Goal: Find specific page/section: Find specific page/section

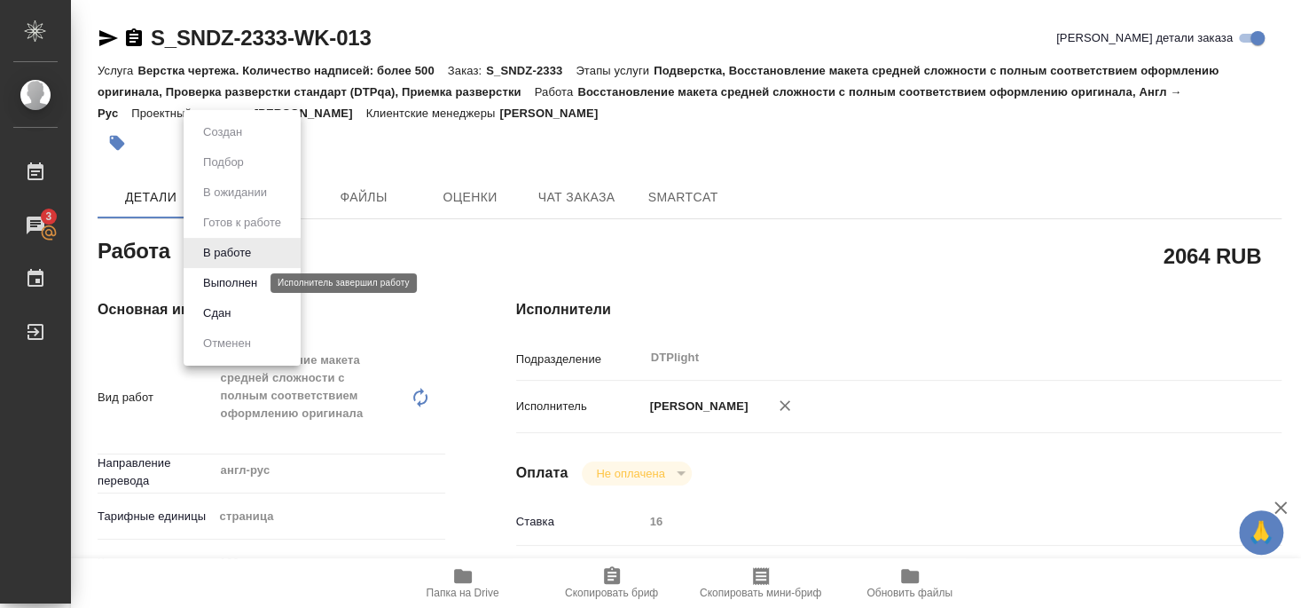
click at [230, 286] on button "Выполнен" at bounding box center [230, 283] width 65 height 20
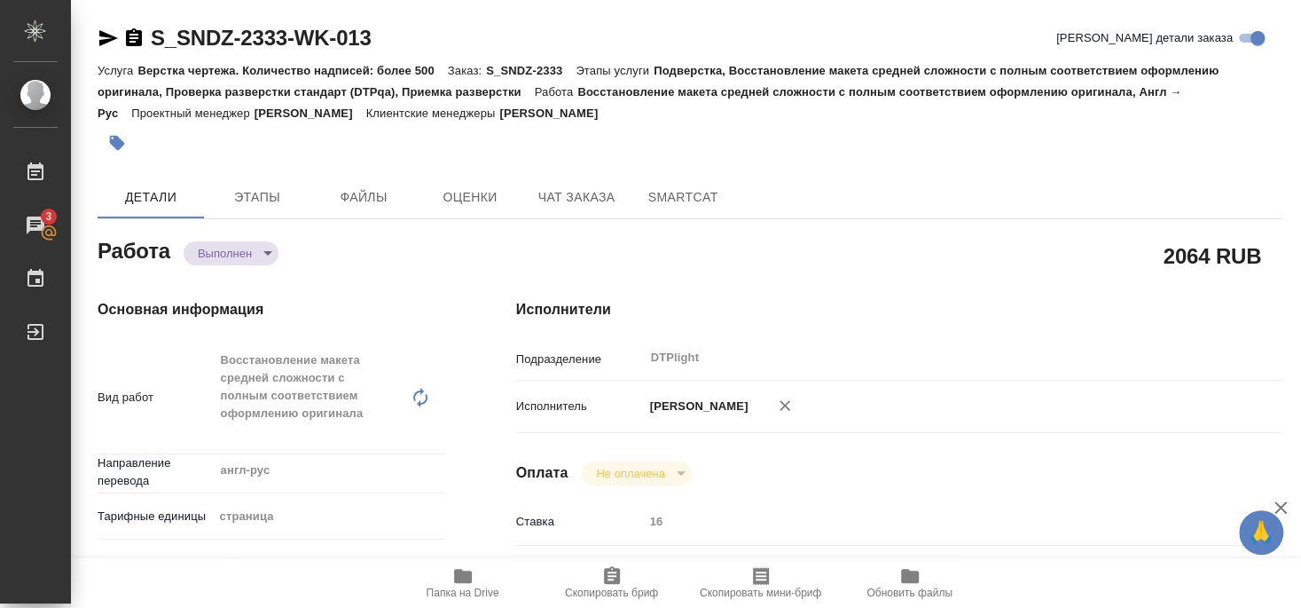
type textarea "x"
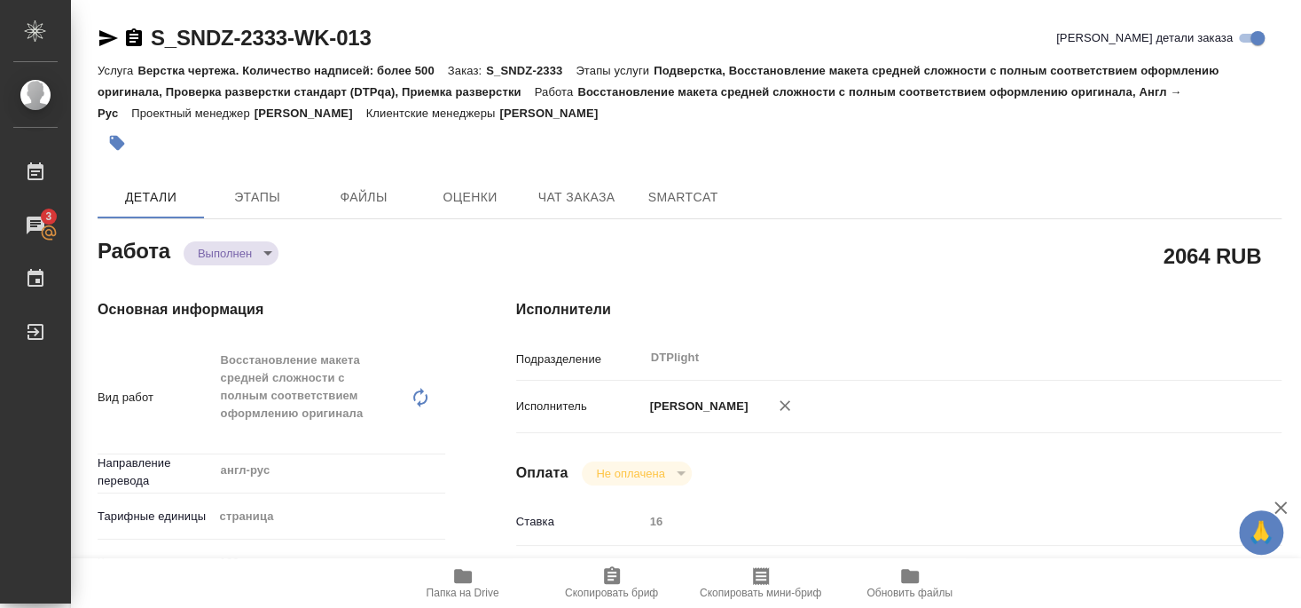
type textarea "x"
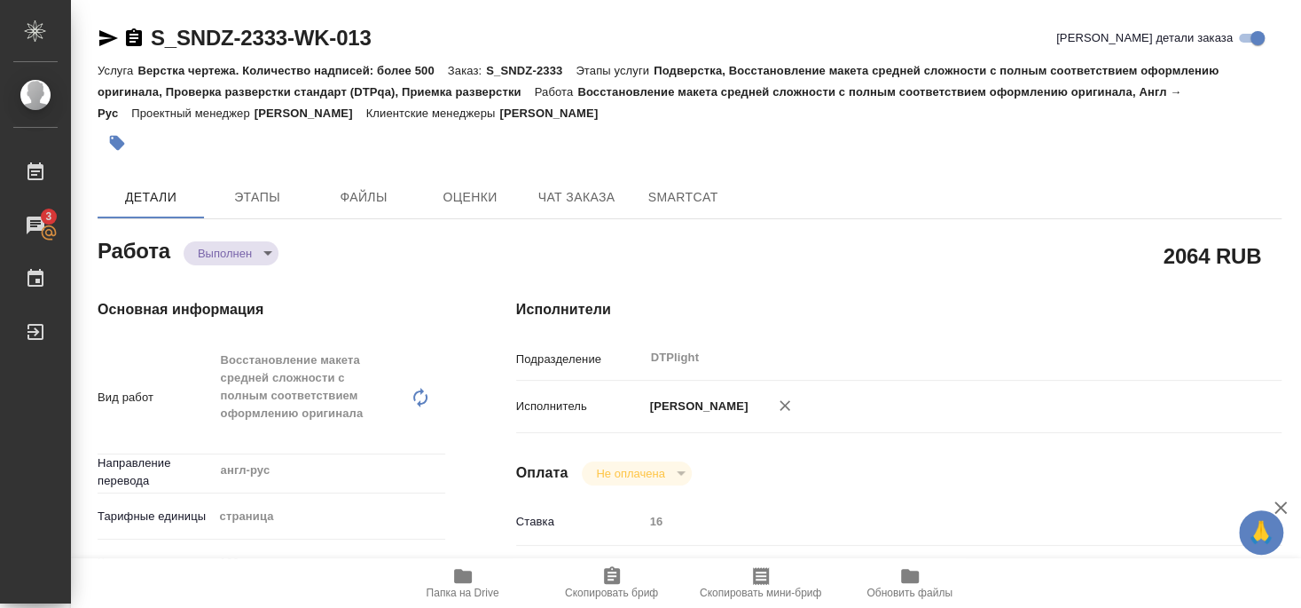
type textarea "x"
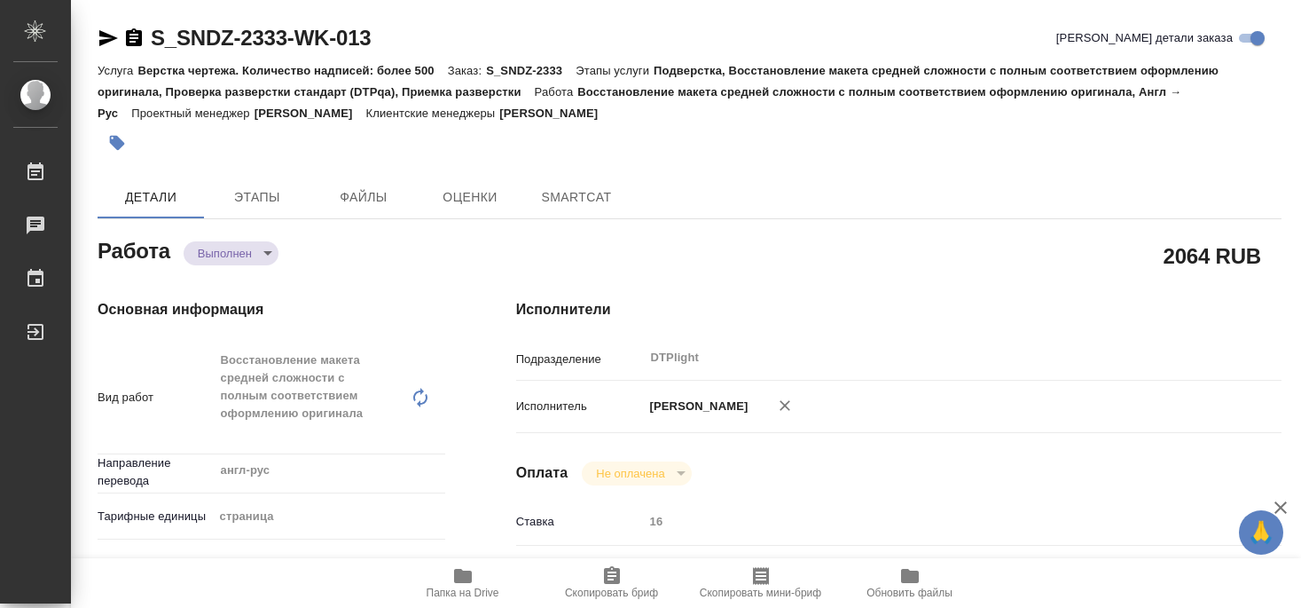
type textarea "x"
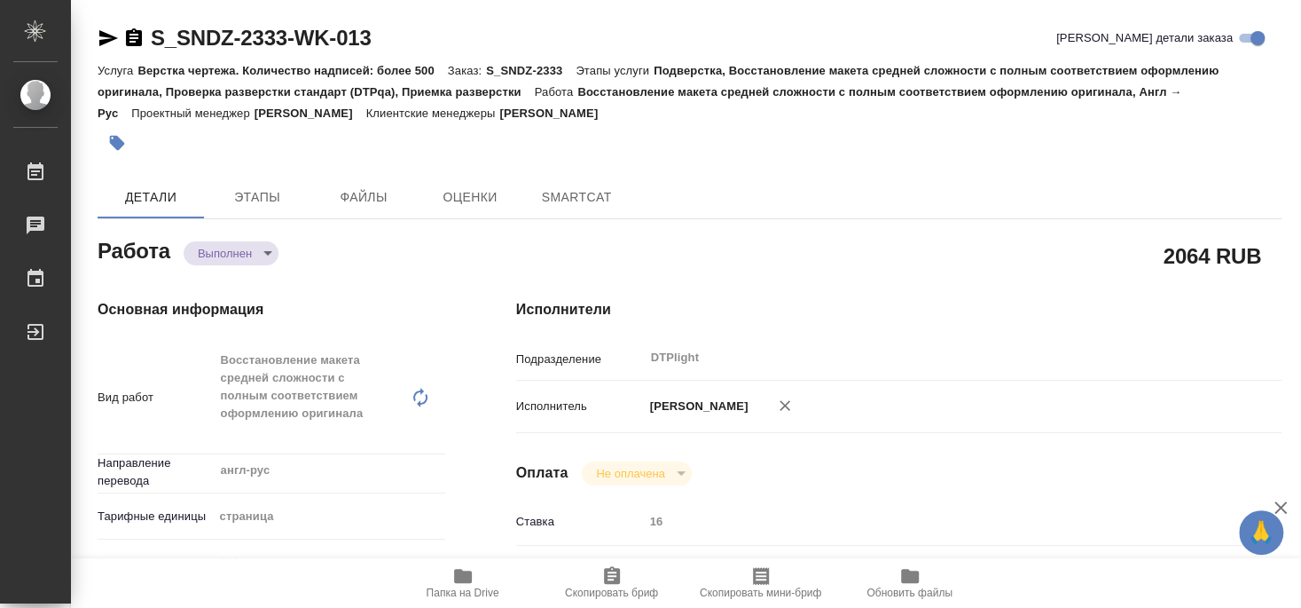
type textarea "x"
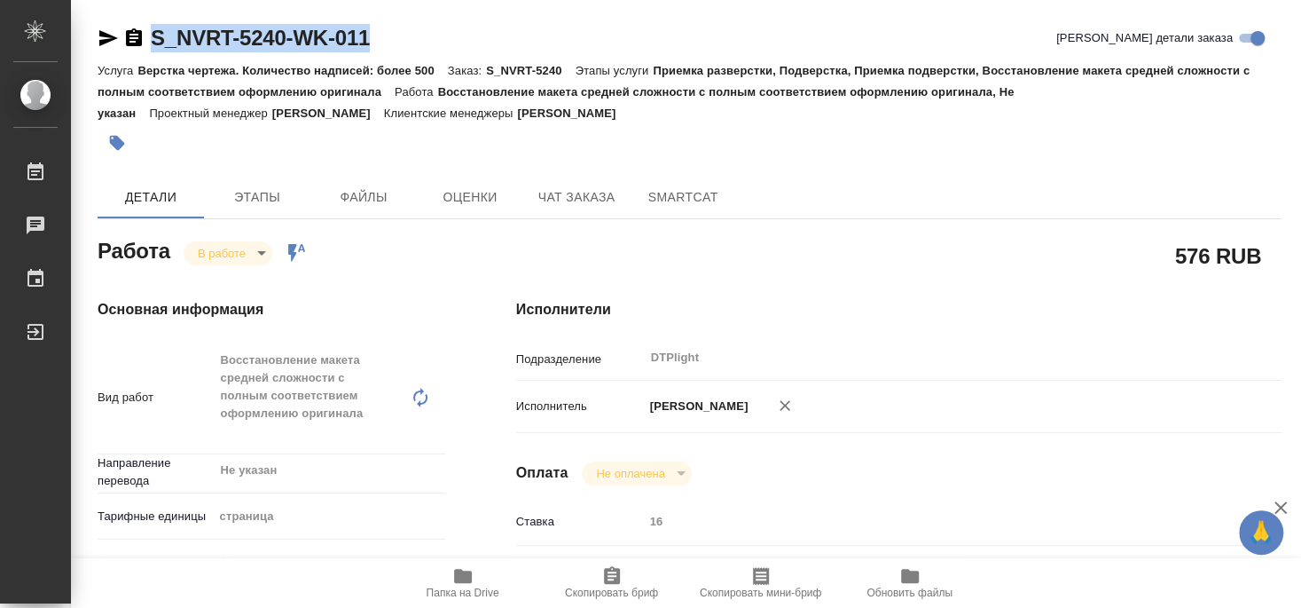
drag, startPoint x: 160, startPoint y: 51, endPoint x: 415, endPoint y: 51, distance: 255.4
click at [415, 51] on div "S_NVRT-5240-WK-011 Кратко детали заказа" at bounding box center [690, 38] width 1184 height 28
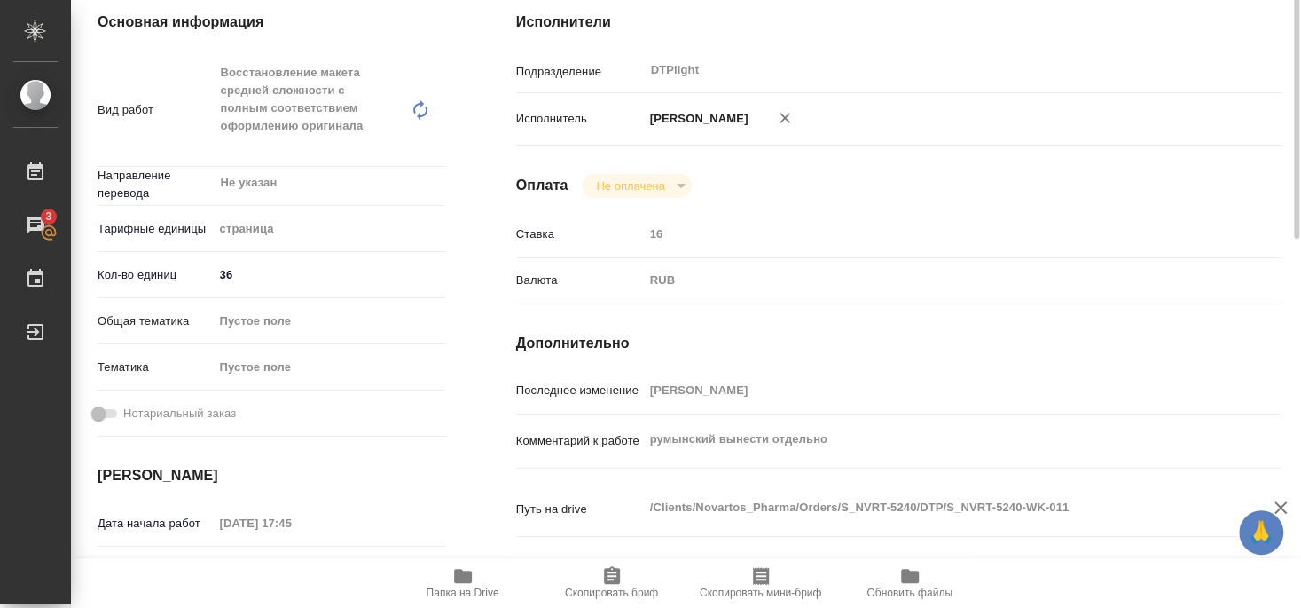
scroll to position [192, 0]
